Goal: Transaction & Acquisition: Purchase product/service

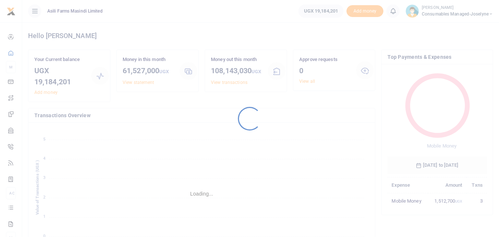
scroll to position [98, 94]
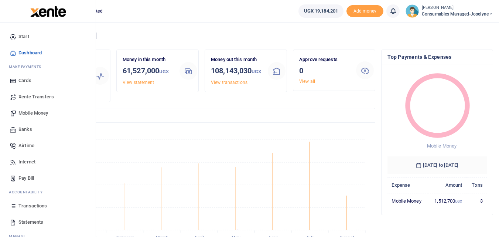
click at [13, 205] on icon at bounding box center [13, 205] width 7 height 7
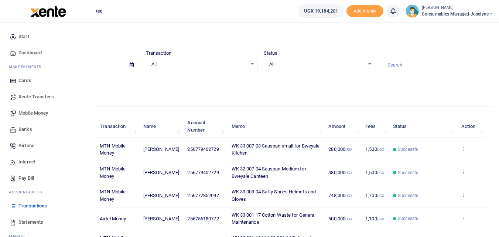
click span "Statements"
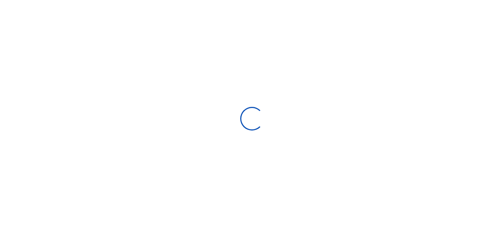
select select "ALL"
type input "07/18/2025 - 08/16/2025"
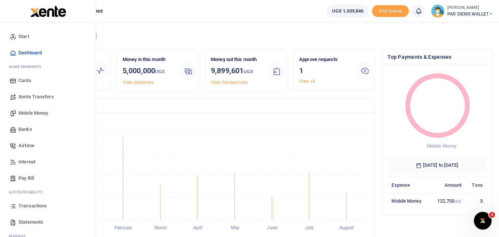
click at [37, 109] on link "Mobile Money" at bounding box center [48, 113] width 84 height 16
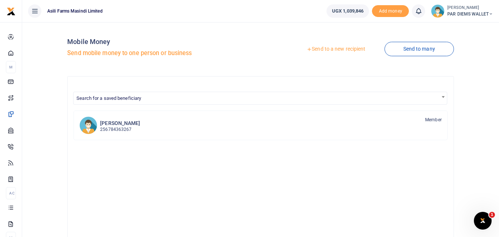
click at [324, 47] on link "Send to a new recipient" at bounding box center [335, 48] width 96 height 13
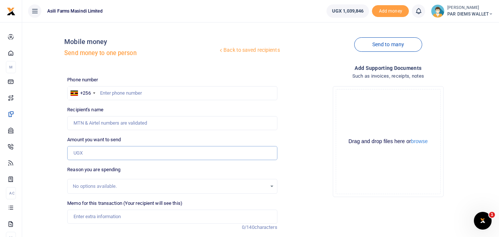
click at [88, 151] on input "Amount you want to send" at bounding box center [172, 153] width 210 height 14
paste input "0789984614"
type input "0789984614"
click at [113, 99] on input "text" at bounding box center [172, 93] width 210 height 14
type input "789984614"
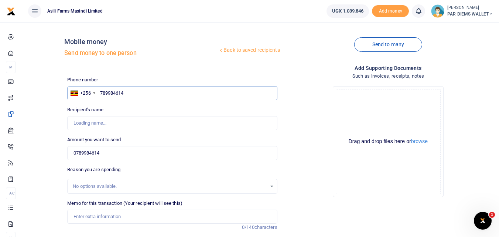
type input "Samuel Oriada"
type input "789984614"
click at [116, 155] on input "0789984614" at bounding box center [172, 153] width 210 height 14
type input "0"
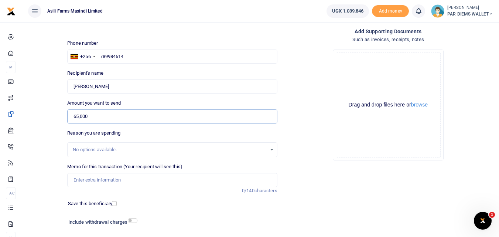
scroll to position [39, 0]
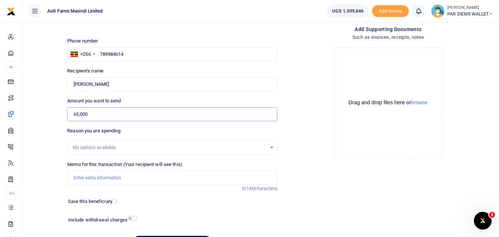
type input "65,000"
click at [115, 174] on input "Memo for this transaction (Your recipient will see this)" at bounding box center [172, 178] width 210 height 14
type input "R"
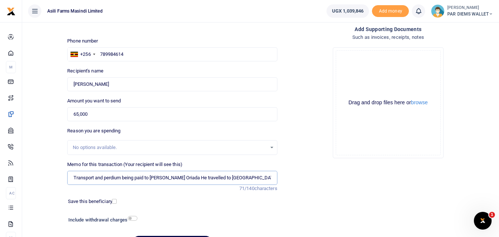
click at [145, 180] on input "Transport and perdium being paid to Samel Oriada He travelled to Kilak" at bounding box center [172, 178] width 210 height 14
click at [222, 183] on input "Transport and perdium refund to Samel Oriada He travelled to Kilak" at bounding box center [172, 178] width 210 height 14
type input "Transport and perdium refund to Samel Oriada He travelled to Kilak on Official …"
click at [369, 61] on div "Drag and drop files here or browse Powered by Uppy" at bounding box center [387, 102] width 105 height 105
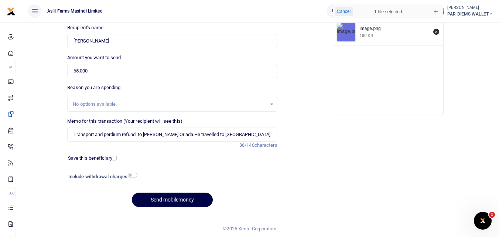
scroll to position [83, 0]
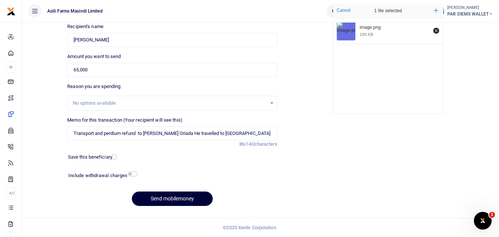
click at [164, 196] on button "Send mobilemoney" at bounding box center [172, 198] width 81 height 14
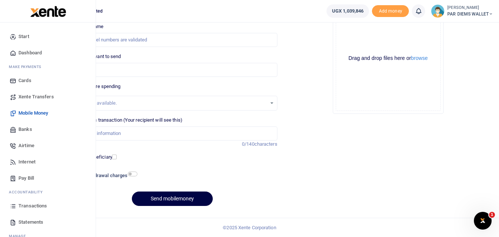
click at [15, 206] on icon at bounding box center [13, 205] width 7 height 7
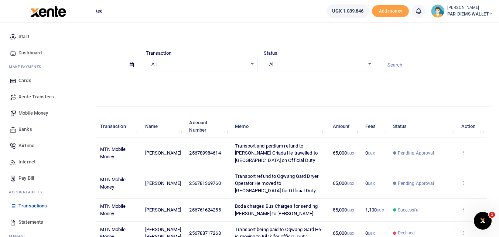
click at [35, 111] on span "Mobile Money" at bounding box center [33, 112] width 30 height 7
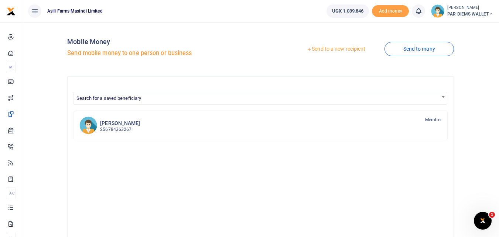
click at [332, 49] on link "Send to a new recipient" at bounding box center [335, 48] width 96 height 13
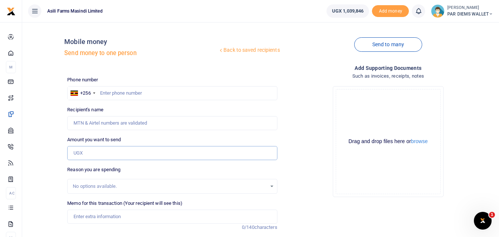
click at [83, 150] on input "Amount you want to send" at bounding box center [172, 153] width 210 height 14
paste input "0782874598"
type input "0782874598"
click at [123, 90] on input "text" at bounding box center [172, 93] width 210 height 14
type input "782874598"
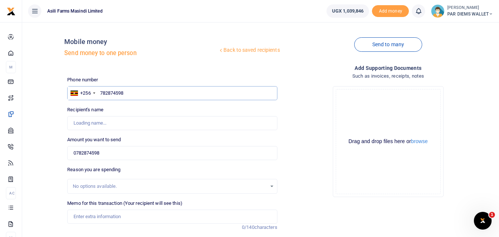
type input "Simon Olupot"
type input "782874598"
click at [118, 150] on input "0782874598" at bounding box center [172, 153] width 210 height 14
type input "0"
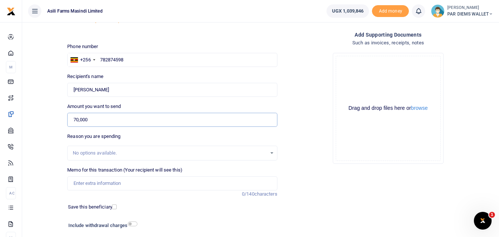
scroll to position [31, 0]
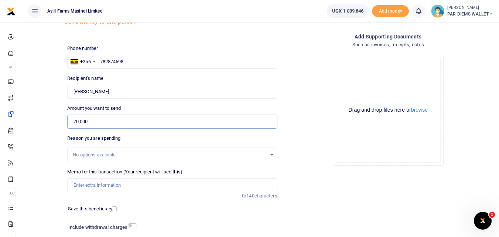
click at [93, 119] on input "70,000" at bounding box center [172, 121] width 210 height 14
type input "7"
type input "65,000"
click at [99, 186] on input "Memo for this transaction (Your recipient will see this)" at bounding box center [172, 185] width 210 height 14
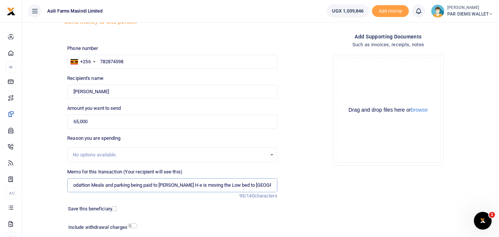
scroll to position [0, 18]
type input "Accomodattion Meals and parking being paid to Simon Olupot H e is moving the Lo…"
click at [366, 79] on div "Drag and drop files here or browse Powered by Uppy" at bounding box center [387, 110] width 105 height 105
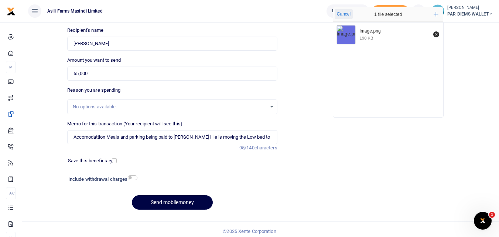
scroll to position [80, 0]
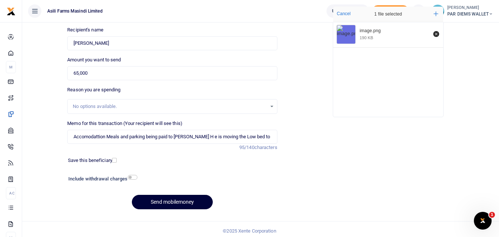
click at [174, 202] on button "Send mobilemoney" at bounding box center [172, 201] width 81 height 14
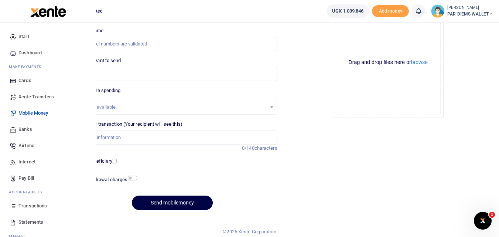
click at [14, 206] on icon at bounding box center [13, 205] width 7 height 7
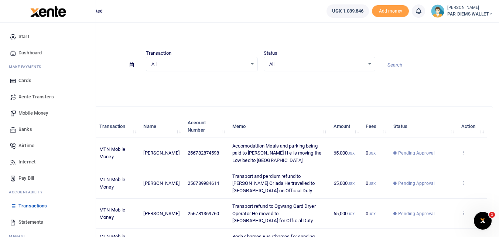
click at [36, 111] on span "Mobile Money" at bounding box center [33, 112] width 30 height 7
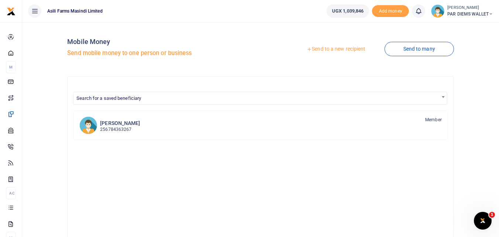
click at [321, 49] on link "Send to a new recipient" at bounding box center [335, 48] width 96 height 13
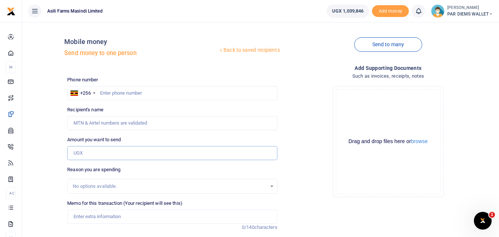
click at [92, 151] on input "Amount you want to send" at bounding box center [172, 153] width 210 height 14
paste input "256785842504"
type input "256785842504"
click at [119, 91] on input "text" at bounding box center [172, 93] width 210 height 14
type input "785842504"
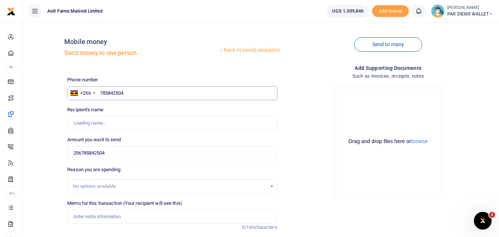
type input "John Madira"
type input "785842504"
click at [120, 151] on input "256785842504" at bounding box center [172, 153] width 210 height 14
type input "2"
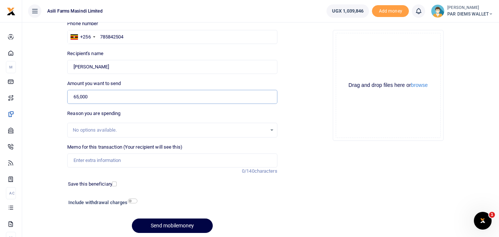
scroll to position [61, 0]
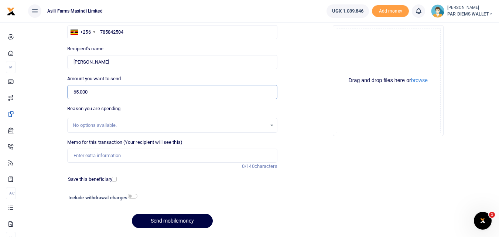
type input "65,000"
click at [106, 155] on input "Memo for this transaction (Your recipient will see this)" at bounding box center [172, 155] width 210 height 14
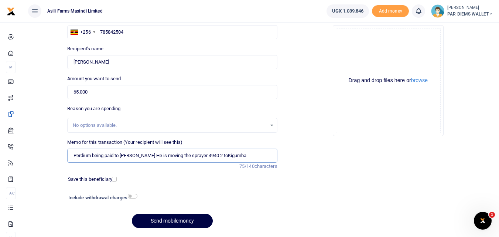
type input "Perdium being paid to John Madira He is moving the sprayer 4940 2 toKigumba"
click at [373, 40] on div "Drag and drop files here or browse Powered by Uppy" at bounding box center [387, 80] width 105 height 105
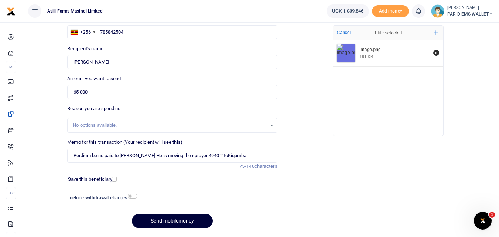
click at [183, 216] on button "Send mobilemoney" at bounding box center [172, 220] width 81 height 14
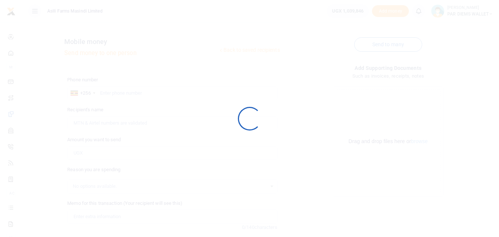
scroll to position [61, 0]
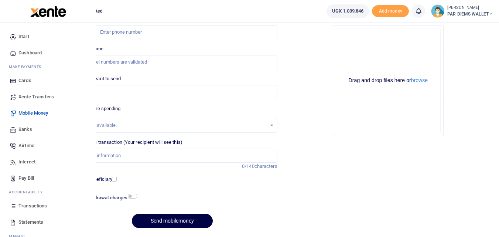
click at [13, 207] on icon at bounding box center [13, 205] width 7 height 7
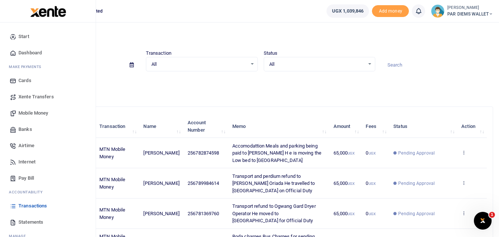
click at [33, 113] on span "Mobile Money" at bounding box center [33, 112] width 30 height 7
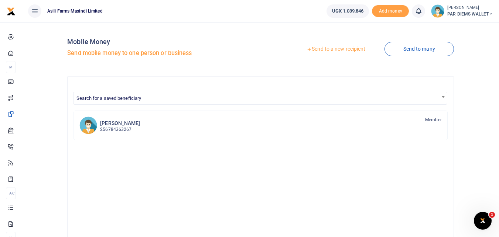
click at [330, 46] on link "Send to a new recipient" at bounding box center [335, 48] width 96 height 13
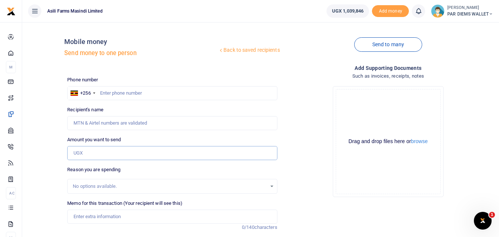
click at [77, 149] on input "Amount you want to send" at bounding box center [172, 153] width 210 height 14
paste input "0785833115"
type input "0785833115"
click at [124, 96] on input "text" at bounding box center [172, 93] width 210 height 14
type input "785833115"
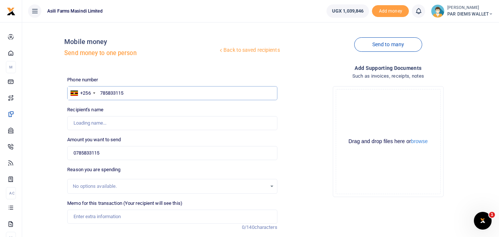
type input "Patrick Tumwesige"
type input "785833115"
click at [103, 154] on input "0785833115" at bounding box center [172, 153] width 210 height 14
type input "0"
type input "7"
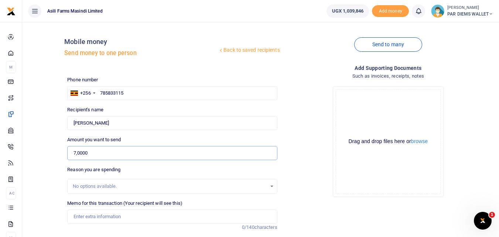
type input "70,000"
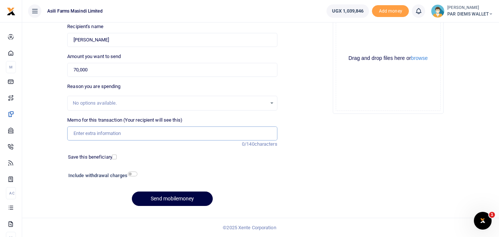
click at [89, 133] on input "Memo for this transaction (Your recipient will see this)" at bounding box center [172, 133] width 210 height 14
type input "Accomodation Meals and perdim being paid to patrick He is"
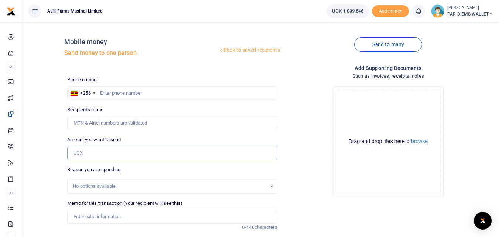
click at [90, 148] on input "Amount you want to send" at bounding box center [172, 153] width 210 height 14
paste input "0785833115"
type input "0785833115"
click at [116, 97] on input "text" at bounding box center [172, 93] width 210 height 14
type input "785833115"
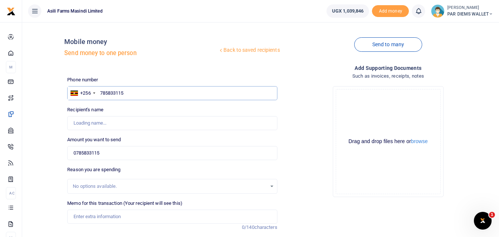
type input "[PERSON_NAME]"
type input "785833115"
click at [108, 150] on input "0785833115" at bounding box center [172, 153] width 210 height 14
type input "0"
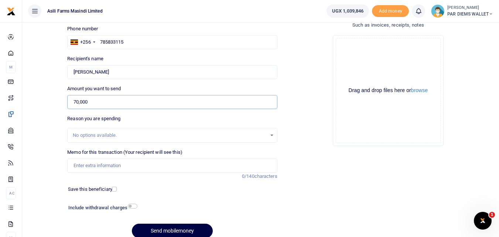
scroll to position [54, 0]
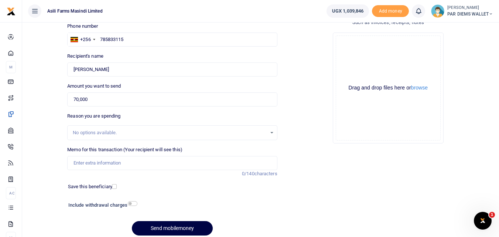
click at [99, 92] on div "Amount you want to send 70,000 Amount is required." at bounding box center [172, 94] width 210 height 24
click at [98, 103] on input "70,000" at bounding box center [172, 99] width 210 height 14
type input "7"
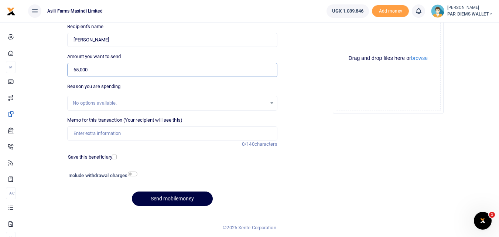
type input "65,000"
click at [133, 128] on input "Memo for this transaction (Your recipient will see this)" at bounding box center [172, 133] width 210 height 14
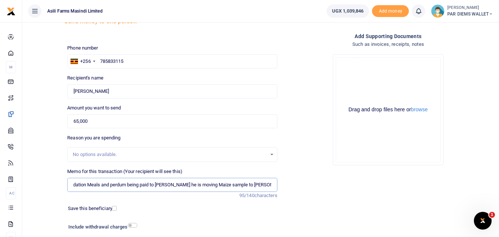
scroll to position [31, 0]
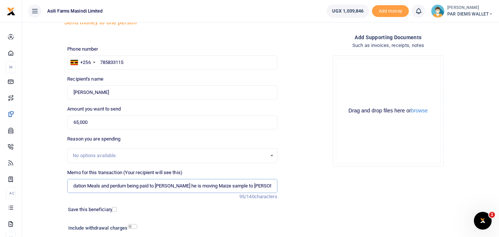
type input "Accomodation Meals and perdum being paid to [PERSON_NAME] he is moving Maize sa…"
click at [352, 64] on div "Drag and drop files here or browse Powered by Uppy" at bounding box center [387, 110] width 105 height 105
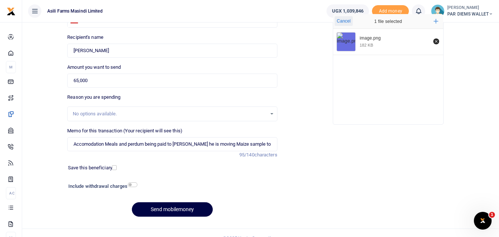
scroll to position [83, 0]
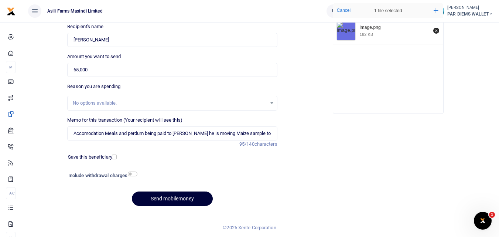
click at [191, 200] on button "Send mobilemoney" at bounding box center [172, 198] width 81 height 14
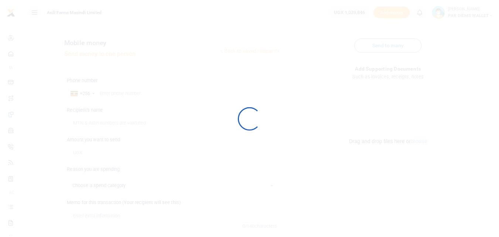
scroll to position [83, 0]
select select
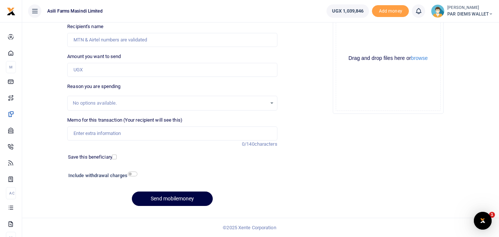
scroll to position [0, 0]
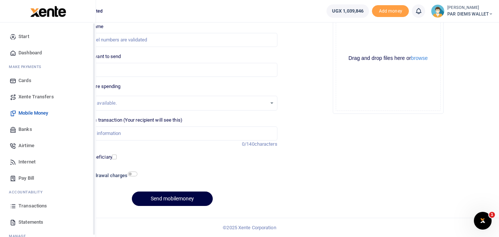
click at [14, 202] on icon at bounding box center [13, 205] width 7 height 7
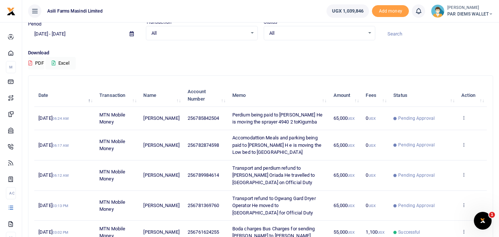
scroll to position [32, 0]
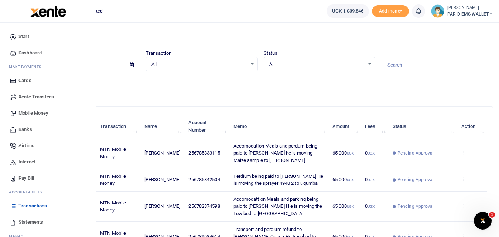
click at [39, 113] on span "Mobile Money" at bounding box center [33, 112] width 30 height 7
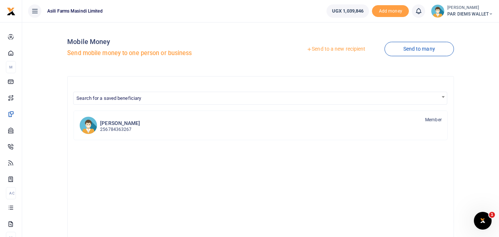
click at [327, 49] on link "Send to a new recipient" at bounding box center [335, 48] width 96 height 13
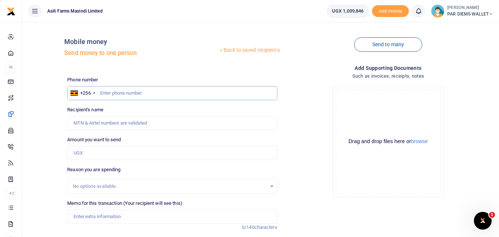
click at [112, 96] on input "text" at bounding box center [172, 93] width 210 height 14
type input "782526660"
type input "[PERSON_NAME]"
type input "782526660"
click at [106, 156] on input "Amount you want to send" at bounding box center [172, 153] width 210 height 14
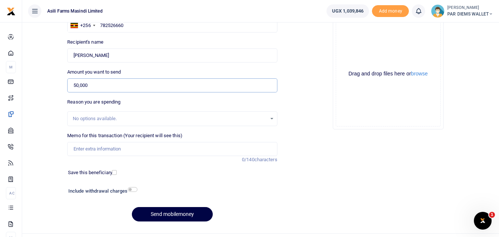
scroll to position [67, 0]
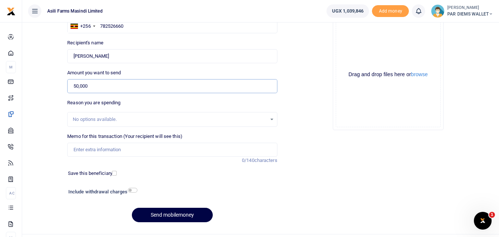
type input "50,000"
click at [104, 149] on input "Memo for this transaction (Your recipient will see this)" at bounding box center [172, 149] width 210 height 14
type input "Airtime Top being opaid to Kyamamywa [PERSON_NAME]"
click at [352, 39] on div "Drag and drop files here or browse Powered by Uppy" at bounding box center [387, 74] width 105 height 105
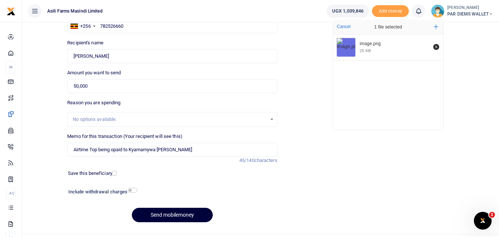
click at [160, 213] on button "Send mobilemoney" at bounding box center [172, 214] width 81 height 14
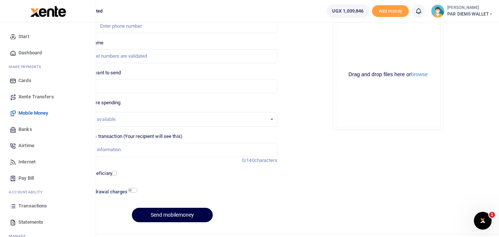
click at [12, 206] on icon at bounding box center [13, 205] width 7 height 7
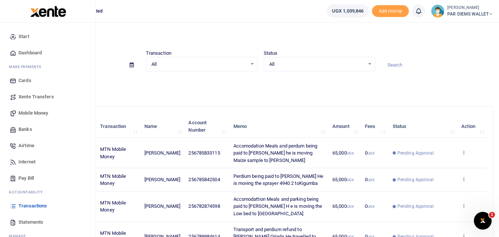
click at [13, 212] on link "Transactions" at bounding box center [48, 205] width 84 height 16
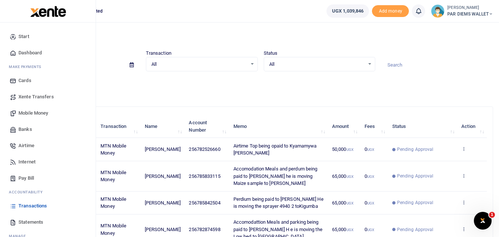
click at [28, 113] on span "Mobile Money" at bounding box center [33, 112] width 30 height 7
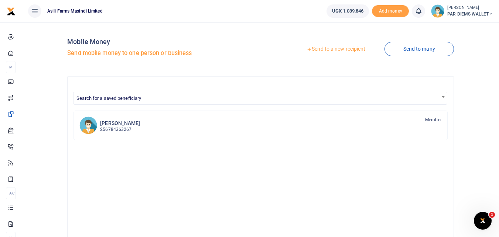
click at [334, 49] on link "Send to a new recipient" at bounding box center [335, 48] width 96 height 13
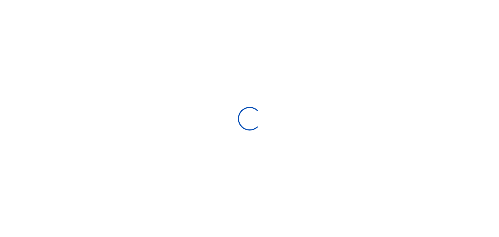
select select "Loading bundles"
select select
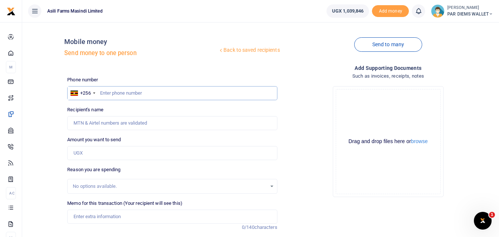
click at [127, 90] on input "text" at bounding box center [172, 93] width 210 height 14
type input "780629175"
type input "Asea Fred"
type input "780629175"
click at [89, 153] on input "Amount you want to send" at bounding box center [172, 153] width 210 height 14
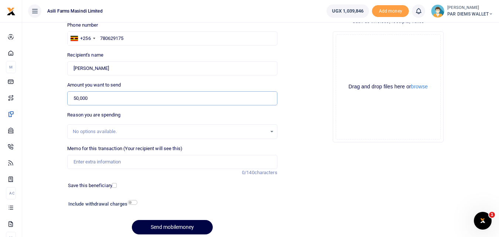
scroll to position [55, 0]
type input "50,000"
click at [113, 165] on input "Memo for this transaction (Your recipient will see this)" at bounding box center [172, 161] width 210 height 14
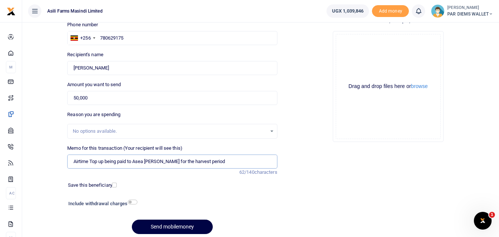
click at [225, 163] on input "Airtime Top up being paid to Asea Fred for the harvest period" at bounding box center [172, 161] width 210 height 14
type input "Airtime Top up being paid to Asea Fred for this harvest period"
click at [378, 51] on div "Drag and drop files here or browse Powered by Uppy" at bounding box center [387, 86] width 105 height 105
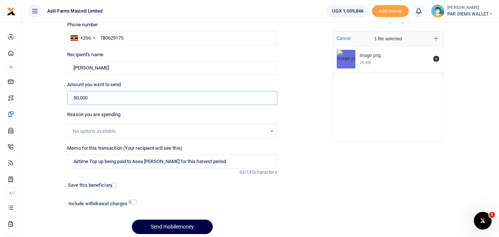
click at [130, 96] on input "50,000" at bounding box center [172, 98] width 210 height 14
click at [214, 163] on input "Airtime Top up being paid to Asea Fred for this harvest period" at bounding box center [172, 161] width 210 height 14
click at [179, 230] on button "Send mobilemoney" at bounding box center [172, 226] width 81 height 14
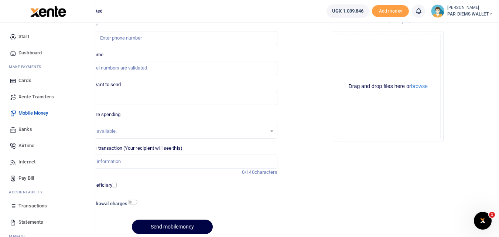
click at [10, 206] on icon at bounding box center [13, 205] width 7 height 7
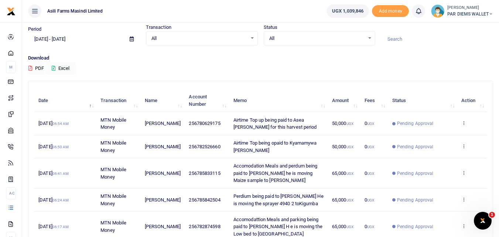
scroll to position [19, 0]
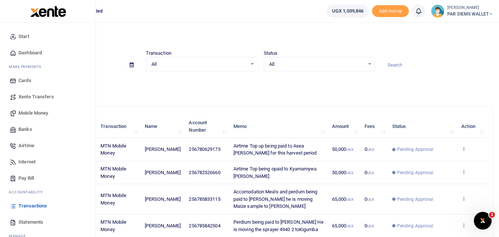
click at [31, 113] on span "Mobile Money" at bounding box center [33, 112] width 30 height 7
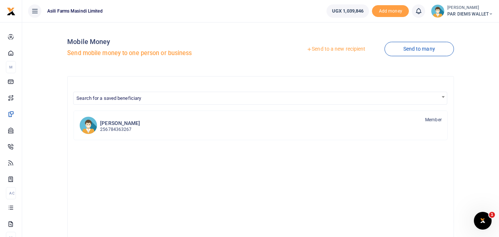
click at [333, 46] on link "Send to a new recipient" at bounding box center [335, 48] width 96 height 13
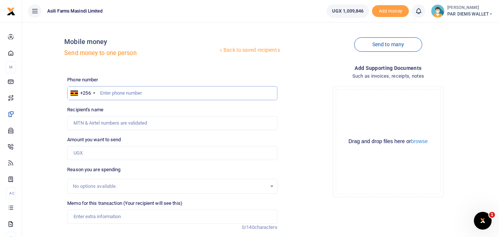
click at [128, 90] on input "text" at bounding box center [172, 93] width 210 height 14
type input "784040395"
type input "Samuel Mpande"
type input "784040395"
click at [85, 155] on input "Amount you want to send" at bounding box center [172, 153] width 210 height 14
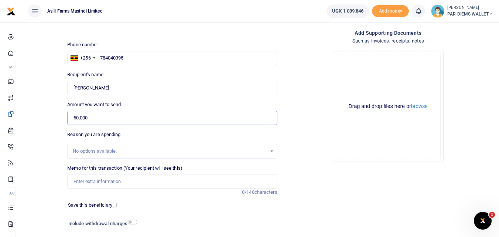
scroll to position [34, 0]
type input "50,000"
click at [106, 180] on input "Memo for this transaction (Your recipient will see this)" at bounding box center [172, 182] width 210 height 14
type input "P"
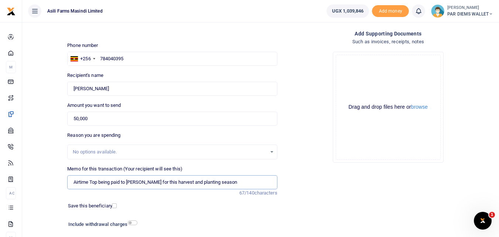
type input "Airtime Top being paid to [PERSON_NAME] for this harvest and planting season"
click at [385, 78] on div "Drag and drop files here or browse Powered by Uppy" at bounding box center [387, 107] width 105 height 105
click at [370, 70] on div "Drag and drop files here or browse Powered by Uppy" at bounding box center [387, 107] width 105 height 105
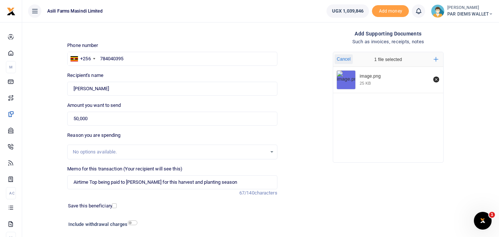
scroll to position [83, 0]
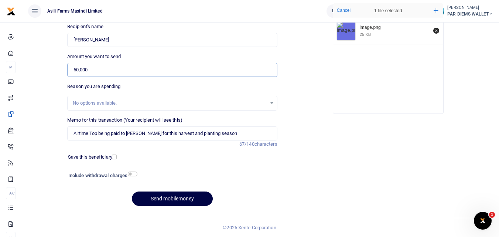
click at [97, 72] on input "50,000" at bounding box center [172, 70] width 210 height 14
click at [166, 199] on button "Send mobilemoney" at bounding box center [172, 198] width 81 height 14
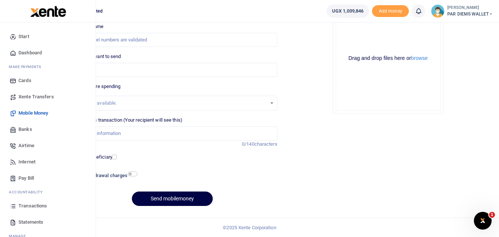
click at [14, 211] on link "Transactions" at bounding box center [48, 205] width 84 height 16
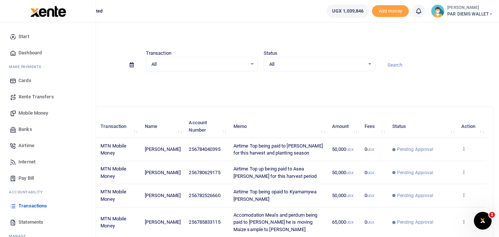
click at [34, 113] on span "Mobile Money" at bounding box center [33, 112] width 30 height 7
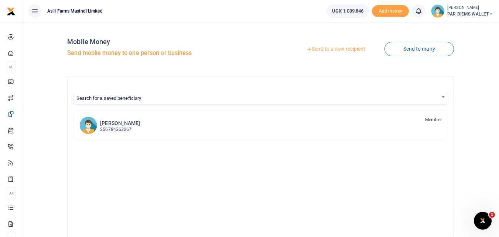
click at [340, 46] on link "Send to a new recipient" at bounding box center [335, 48] width 96 height 13
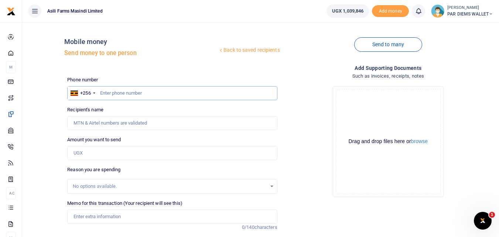
click at [110, 91] on input "text" at bounding box center [172, 93] width 210 height 14
type input "770776675"
type input "Johnmary Miyingo"
type input "770776675"
click at [110, 151] on input "Amount you want to send" at bounding box center [172, 153] width 210 height 14
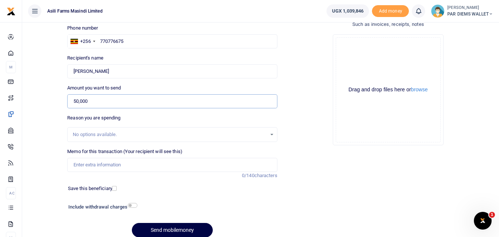
scroll to position [52, 0]
type input "50,000"
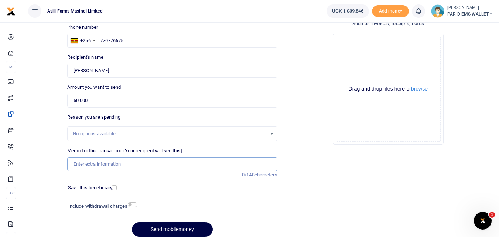
click at [83, 165] on input "Memo for this transaction (Your recipient will see this)" at bounding box center [172, 164] width 210 height 14
click at [172, 163] on input "Airtime Top being paid to Johnmary Miyingo" at bounding box center [172, 164] width 210 height 14
type input "Airtime Top being paid to Johnmary Miyingo for this harvest period"
click at [399, 47] on div "Drag and drop files here or browse Powered by Uppy" at bounding box center [387, 89] width 105 height 105
click at [365, 59] on div "Drag and drop files here or browse Powered by Uppy" at bounding box center [387, 89] width 105 height 105
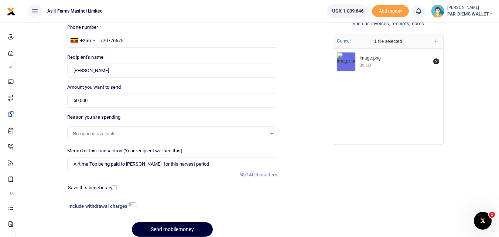
click at [173, 226] on button "Send mobilemoney" at bounding box center [172, 229] width 81 height 14
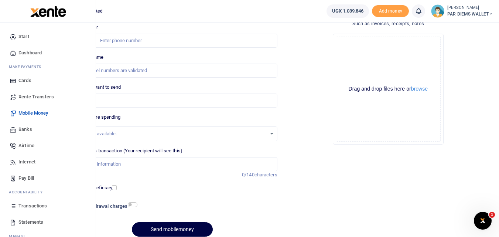
click at [13, 206] on icon at bounding box center [13, 205] width 7 height 7
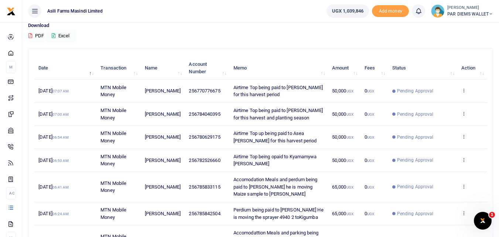
scroll to position [56, 0]
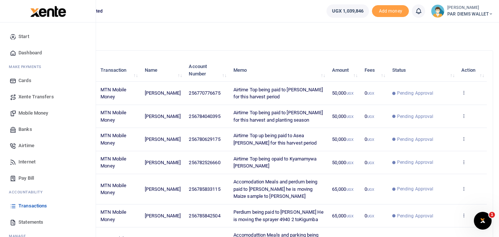
click at [30, 110] on span "Mobile Money" at bounding box center [33, 112] width 30 height 7
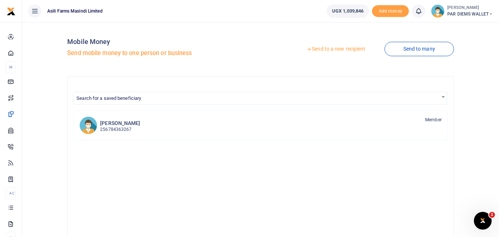
click at [325, 47] on link "Send to a new recipient" at bounding box center [335, 48] width 96 height 13
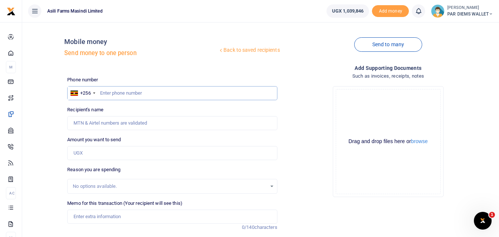
click at [120, 94] on input "text" at bounding box center [172, 93] width 210 height 14
type input "789984614"
type input "[PERSON_NAME]"
type input "789984614"
click at [114, 152] on input "Amount you want to send" at bounding box center [172, 153] width 210 height 14
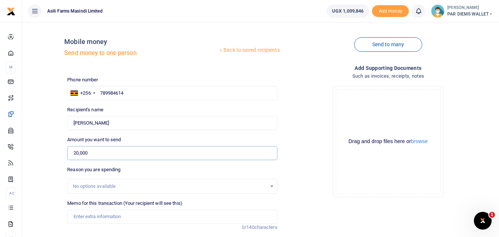
type input "20,000"
click at [97, 221] on input "Memo for this transaction (Your recipient will see this)" at bounding box center [172, 216] width 210 height 14
type input "E"
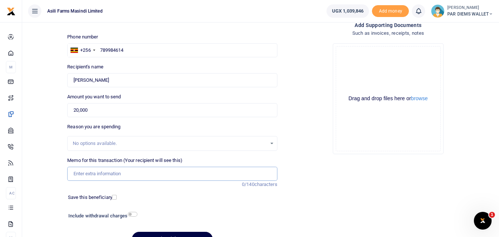
scroll to position [44, 0]
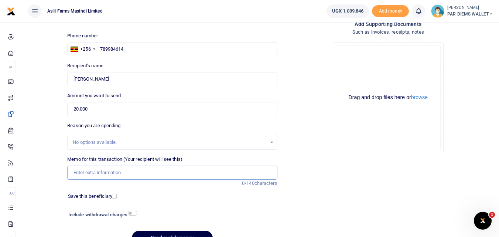
click at [87, 177] on input "Memo for this transaction (Your recipient will see this)" at bounding box center [172, 172] width 210 height 14
click at [186, 173] on input "Payment to sAMUEL Oriada for washing Sprayer tank 4940" at bounding box center [172, 172] width 210 height 14
type input "Payment to sAMUEL Oriada for washing Sprayer tank for 4940"
click at [162, 233] on button "Send mobilemoney" at bounding box center [172, 237] width 81 height 14
